Goal: Task Accomplishment & Management: Use online tool/utility

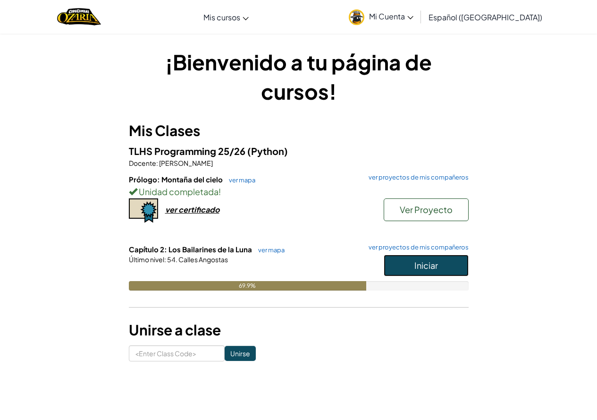
click at [423, 263] on span "Iniciar" at bounding box center [427, 265] width 24 height 11
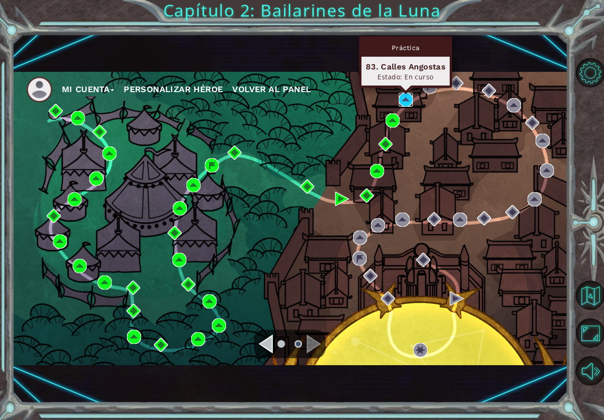
click at [399, 97] on img at bounding box center [406, 100] width 14 height 14
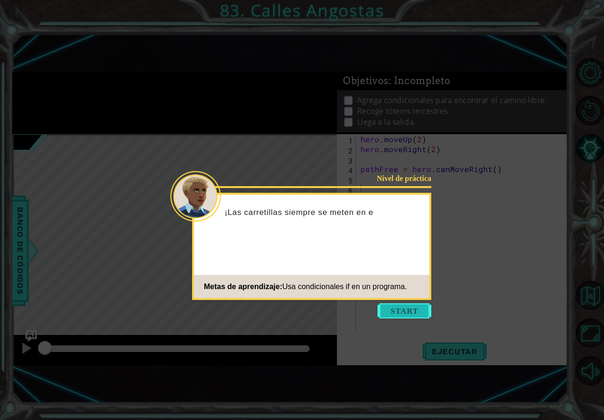
click at [422, 307] on button "Start" at bounding box center [405, 310] width 54 height 15
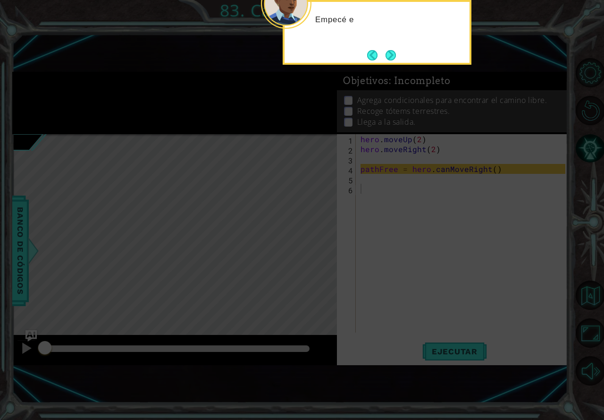
click at [422, 307] on icon at bounding box center [302, 115] width 604 height 609
click at [397, 51] on div "Empecé el código para que compruebe si el camino está libre ." at bounding box center [377, 30] width 185 height 48
click at [387, 54] on button "Next" at bounding box center [390, 55] width 11 height 11
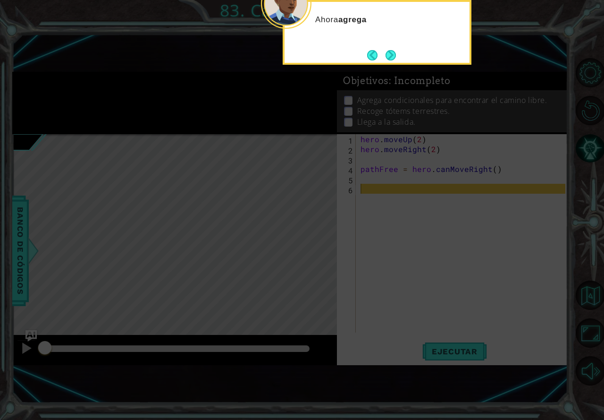
click at [387, 54] on button "Next" at bounding box center [390, 55] width 15 height 15
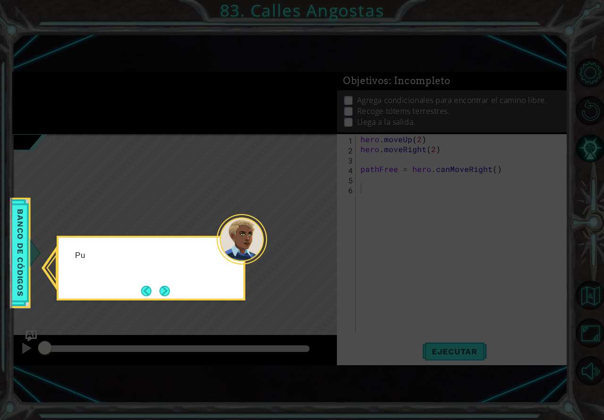
click at [387, 54] on icon at bounding box center [302, 210] width 604 height 420
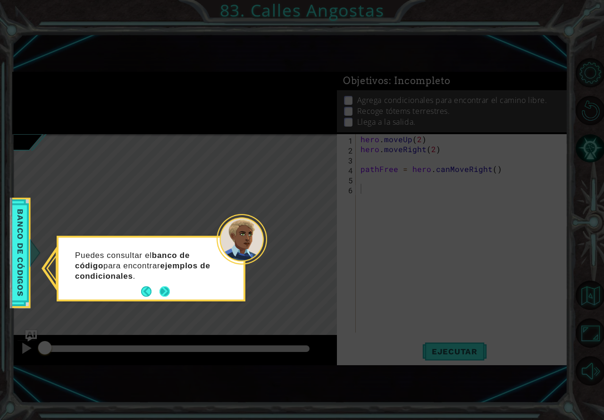
click at [159, 289] on button "Next" at bounding box center [165, 292] width 16 height 16
